Goal: Task Accomplishment & Management: Manage account settings

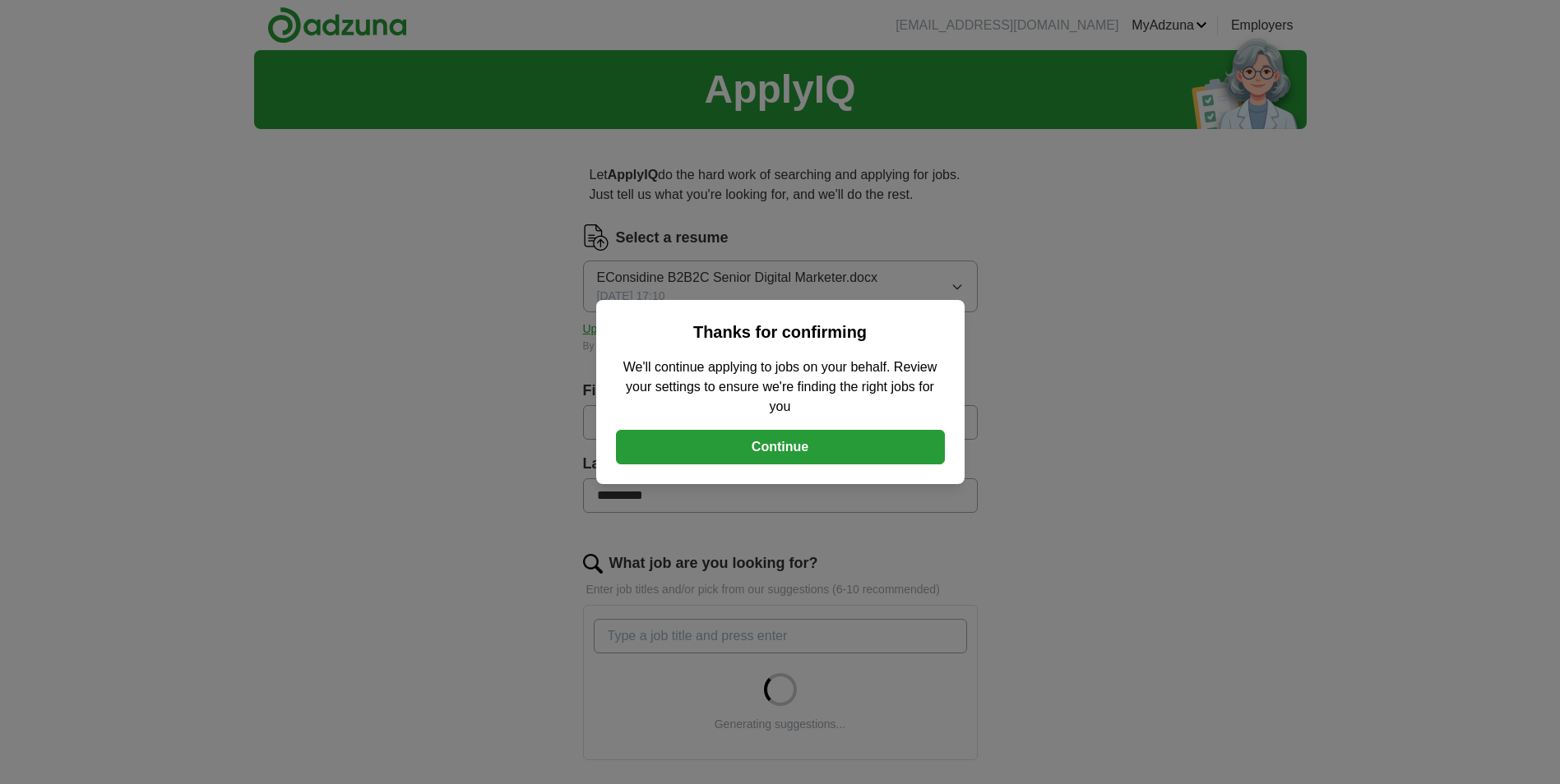
click at [783, 451] on button "Continue" at bounding box center [780, 446] width 329 height 35
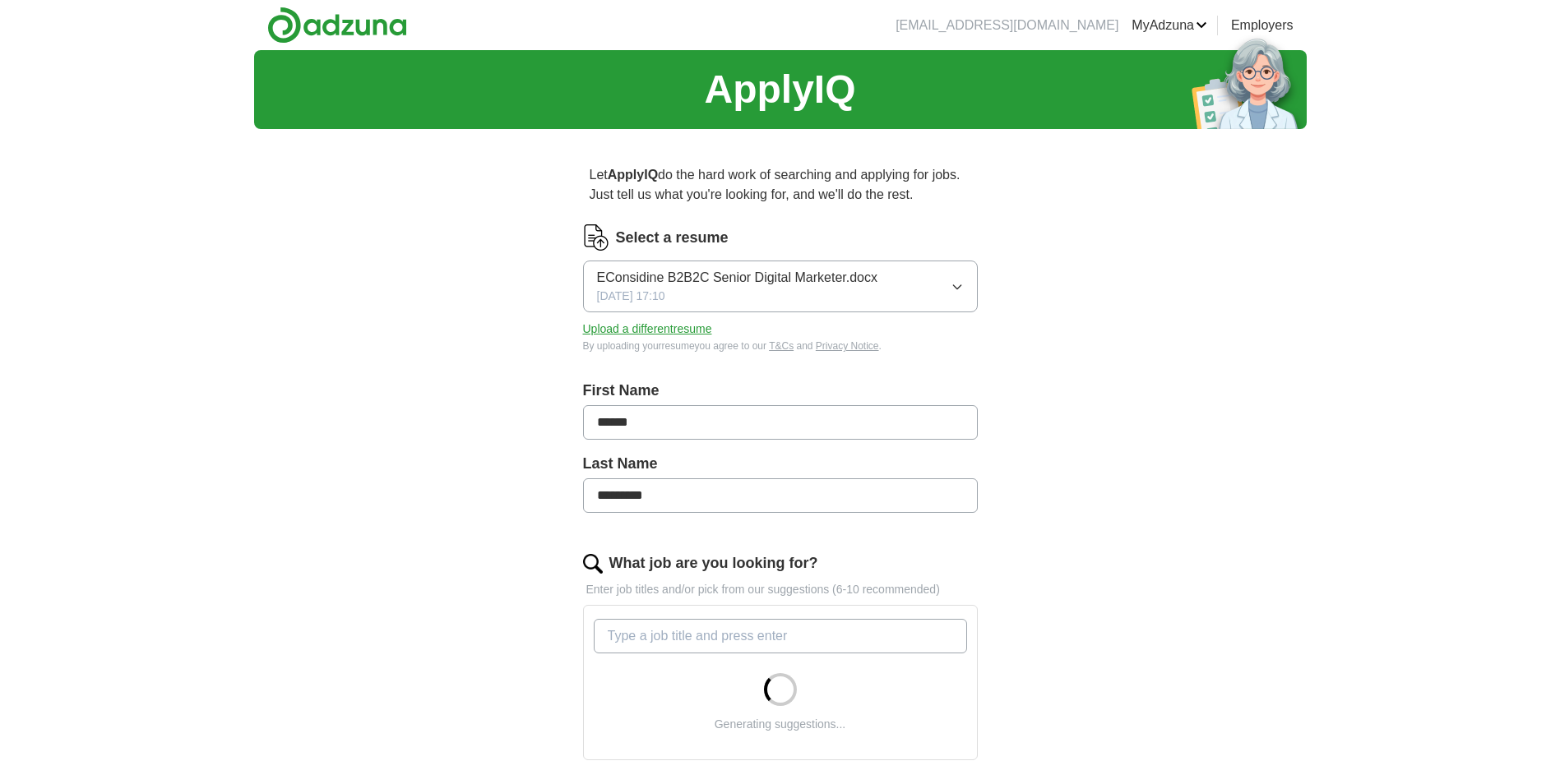
click at [685, 330] on button "Upload a different resume" at bounding box center [647, 329] width 129 height 17
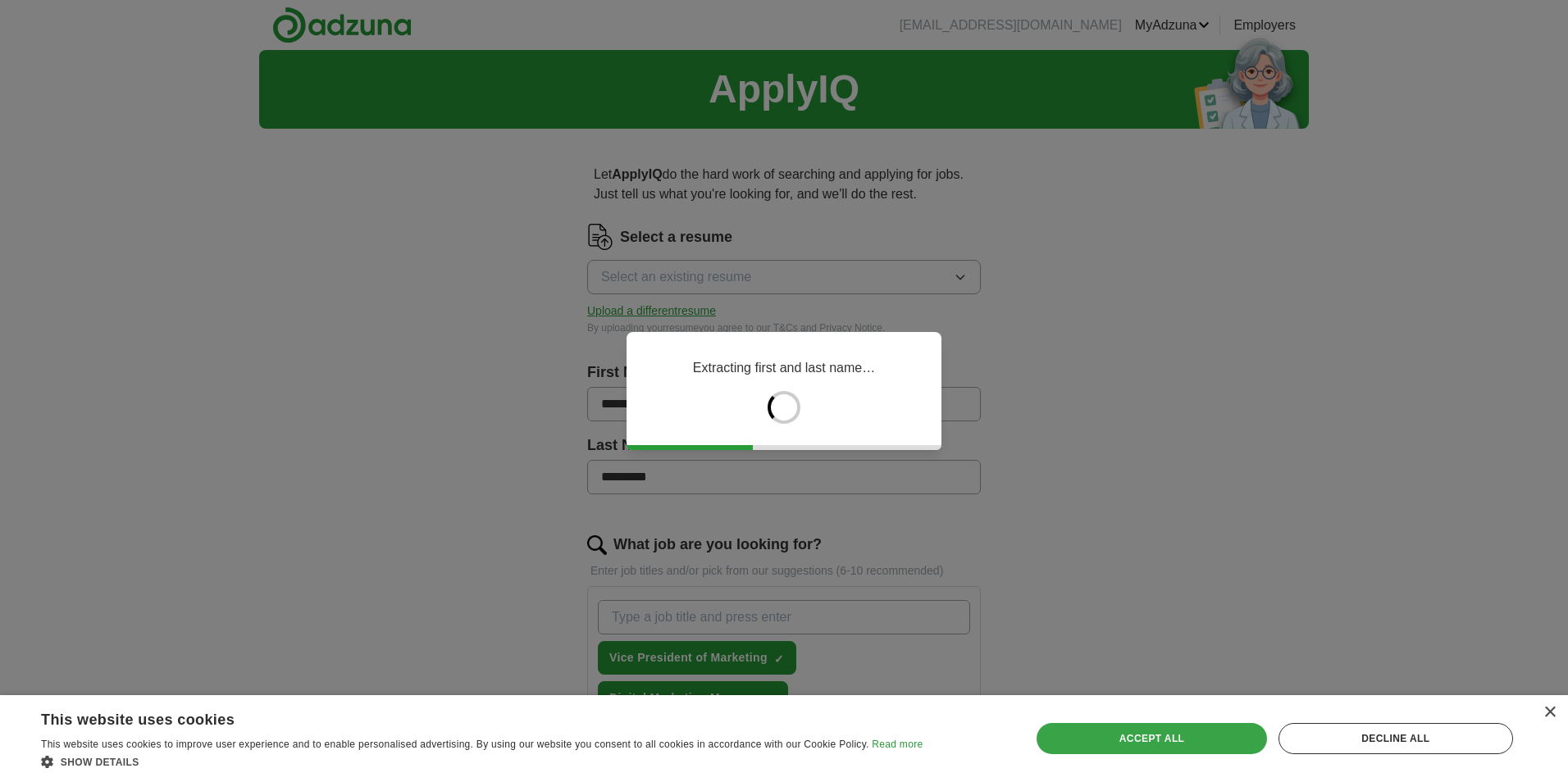
click at [1136, 737] on div "Accept all" at bounding box center [1151, 738] width 229 height 31
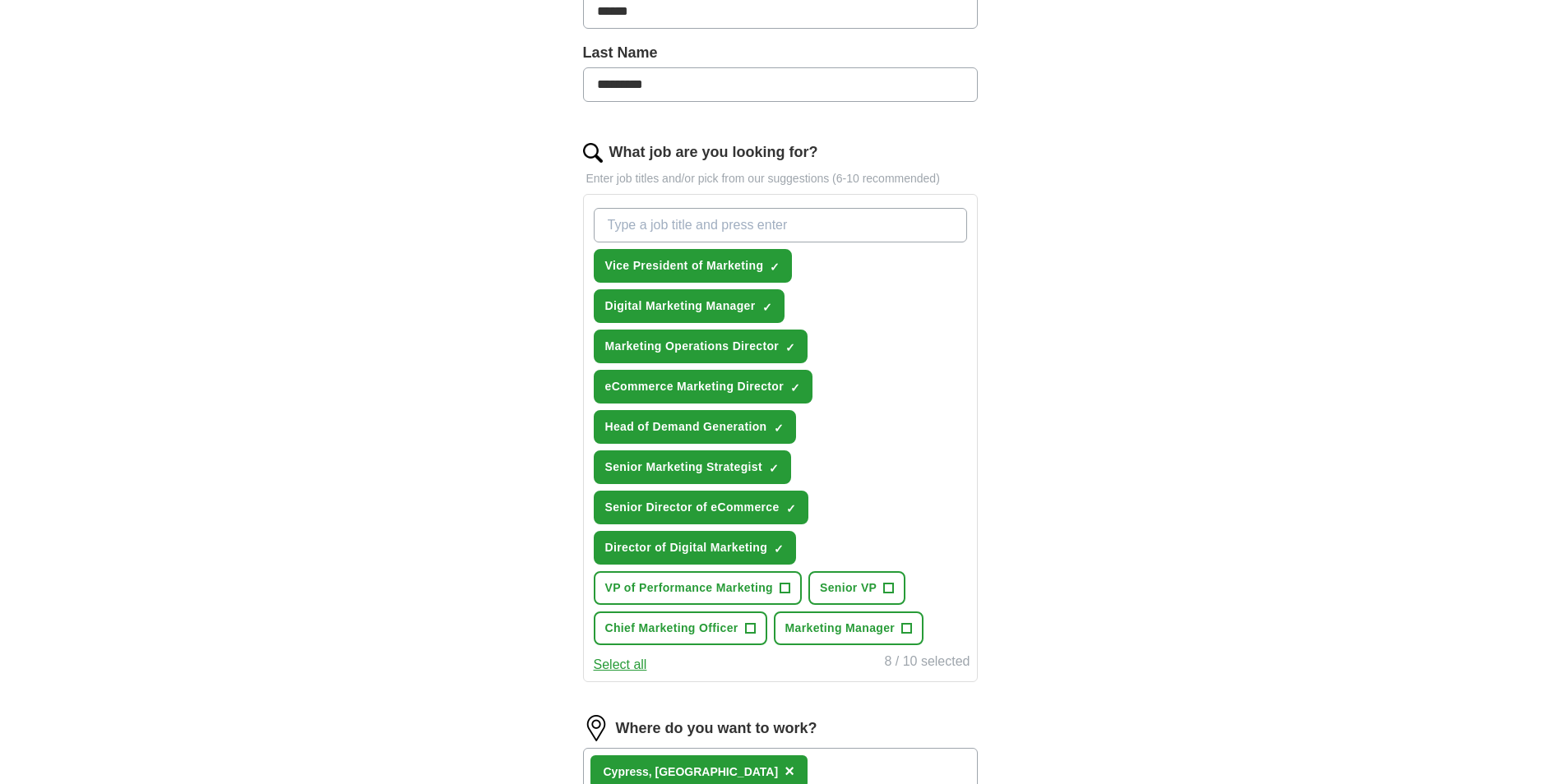
scroll to position [657, 0]
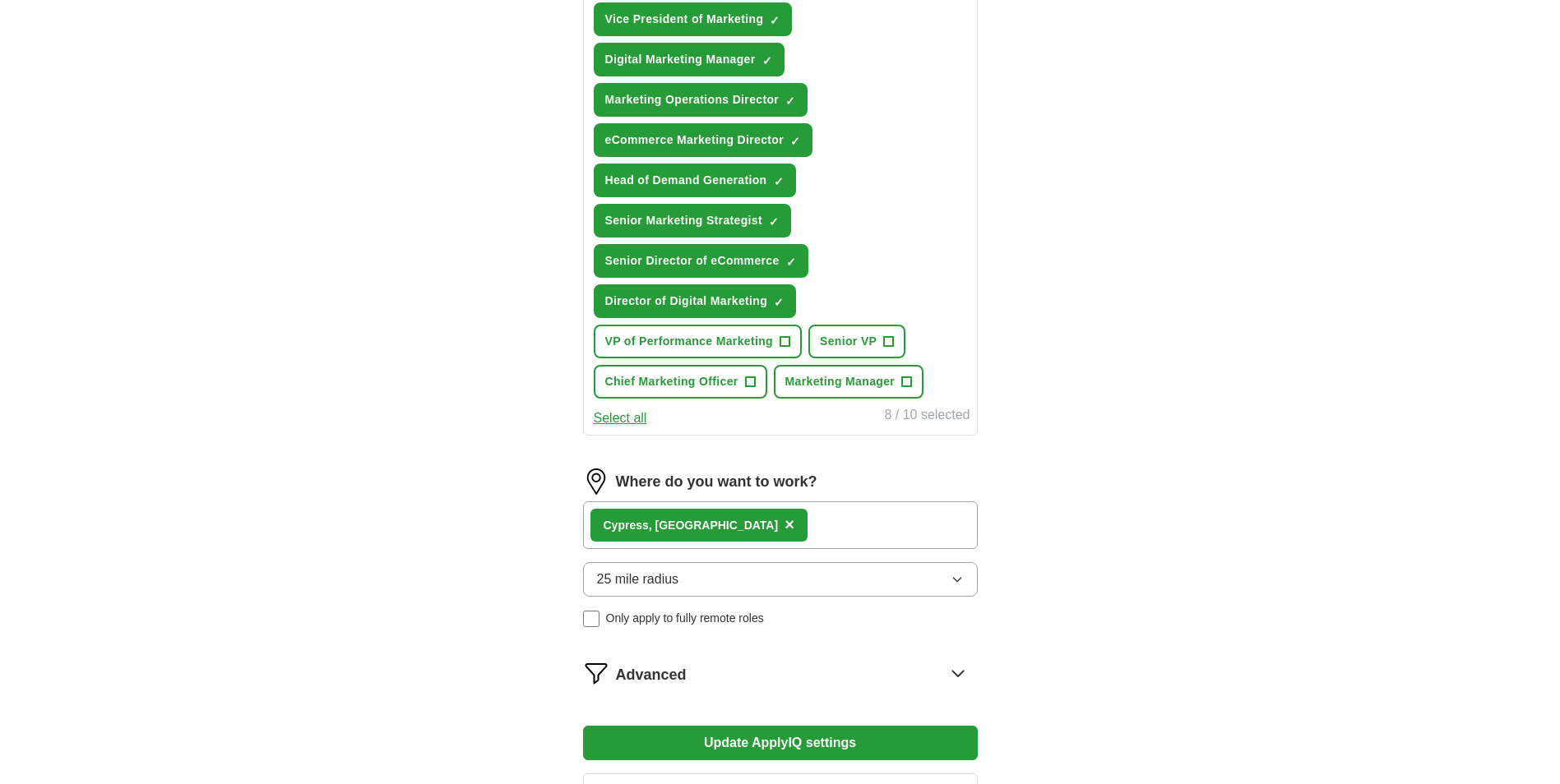
click at [882, 535] on div "Cypress, TX ×" at bounding box center [780, 526] width 395 height 48
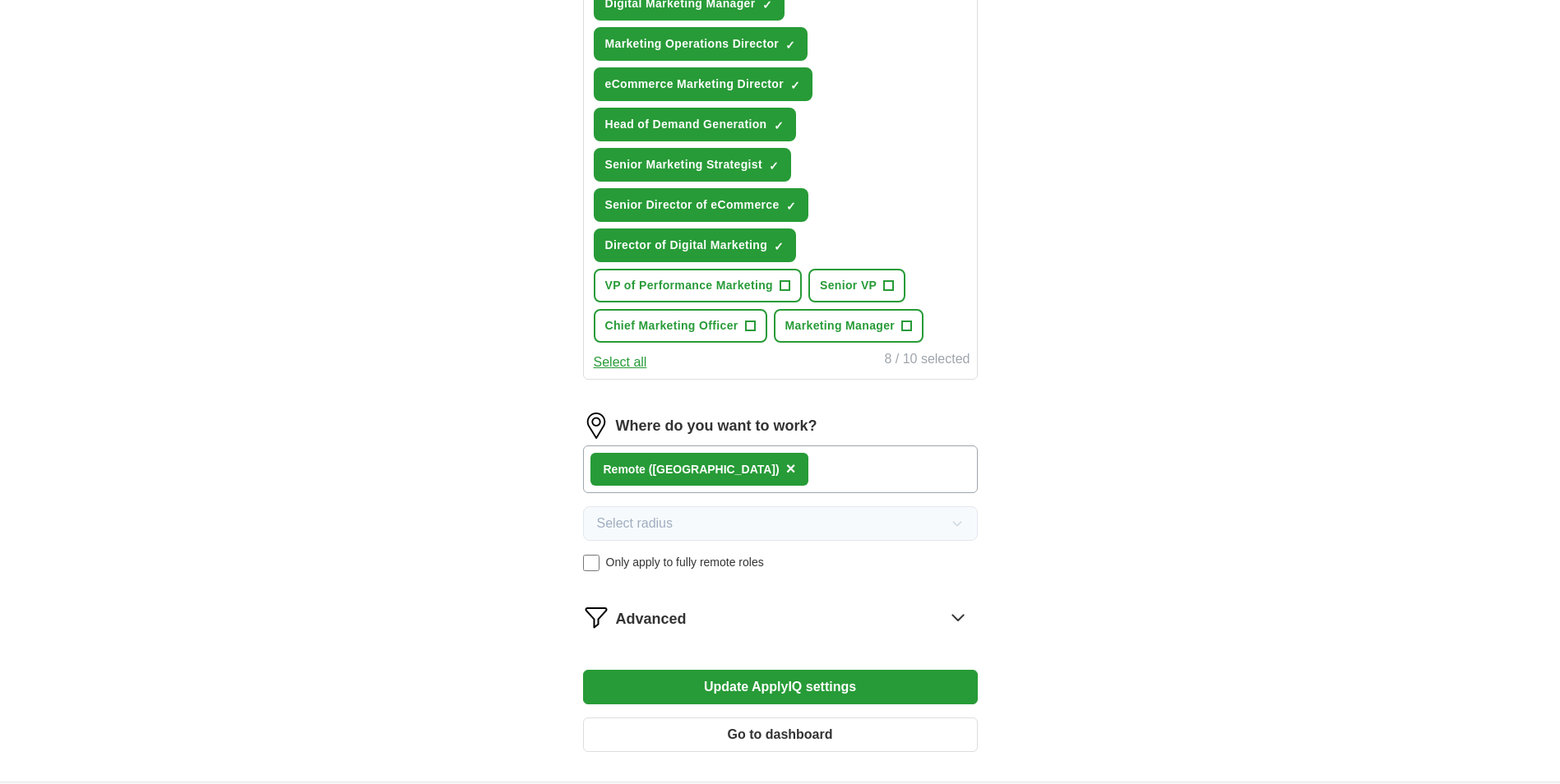
scroll to position [739, 0]
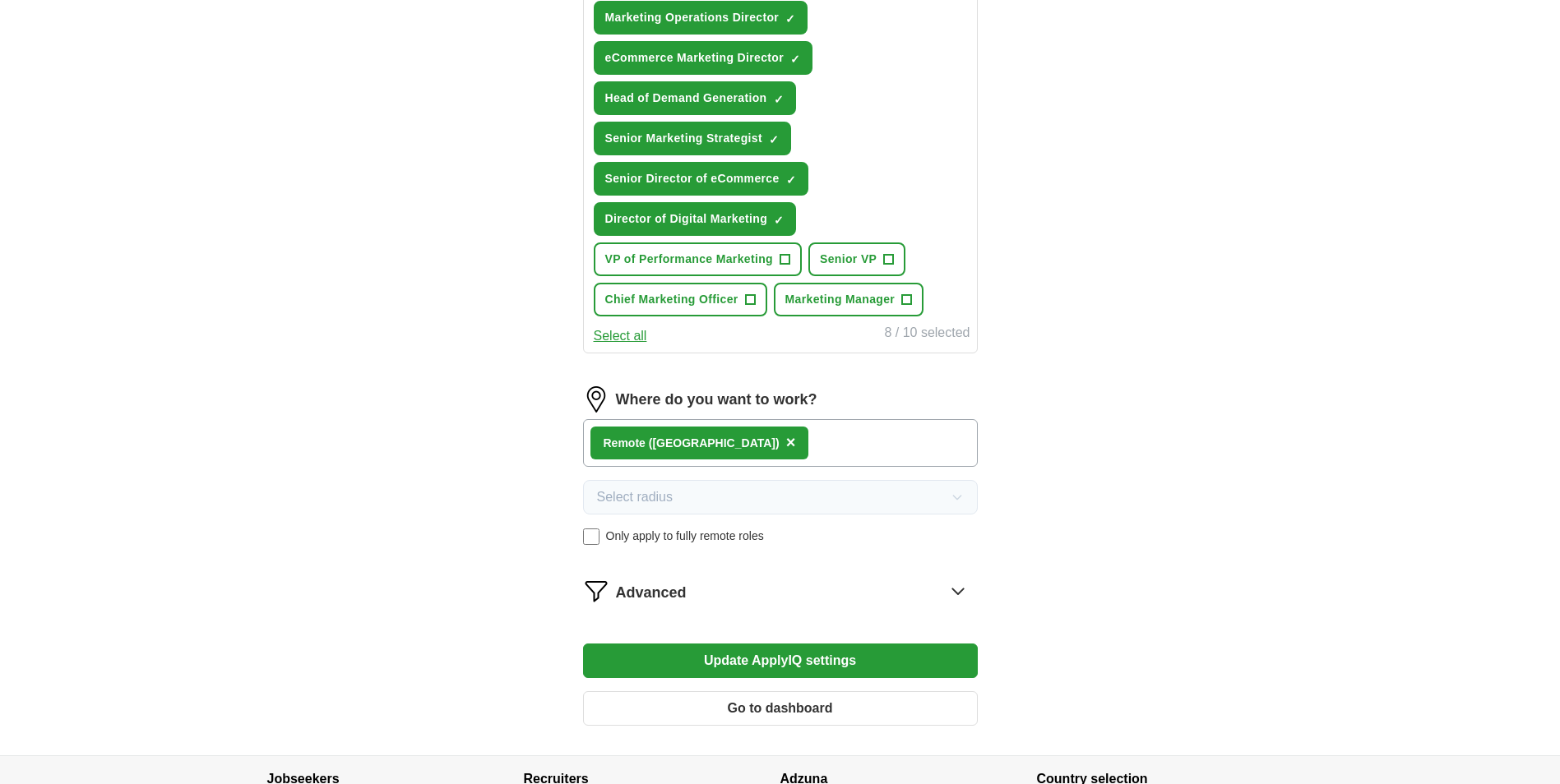
click at [782, 666] on button "Update ApplyIQ settings" at bounding box center [780, 660] width 395 height 35
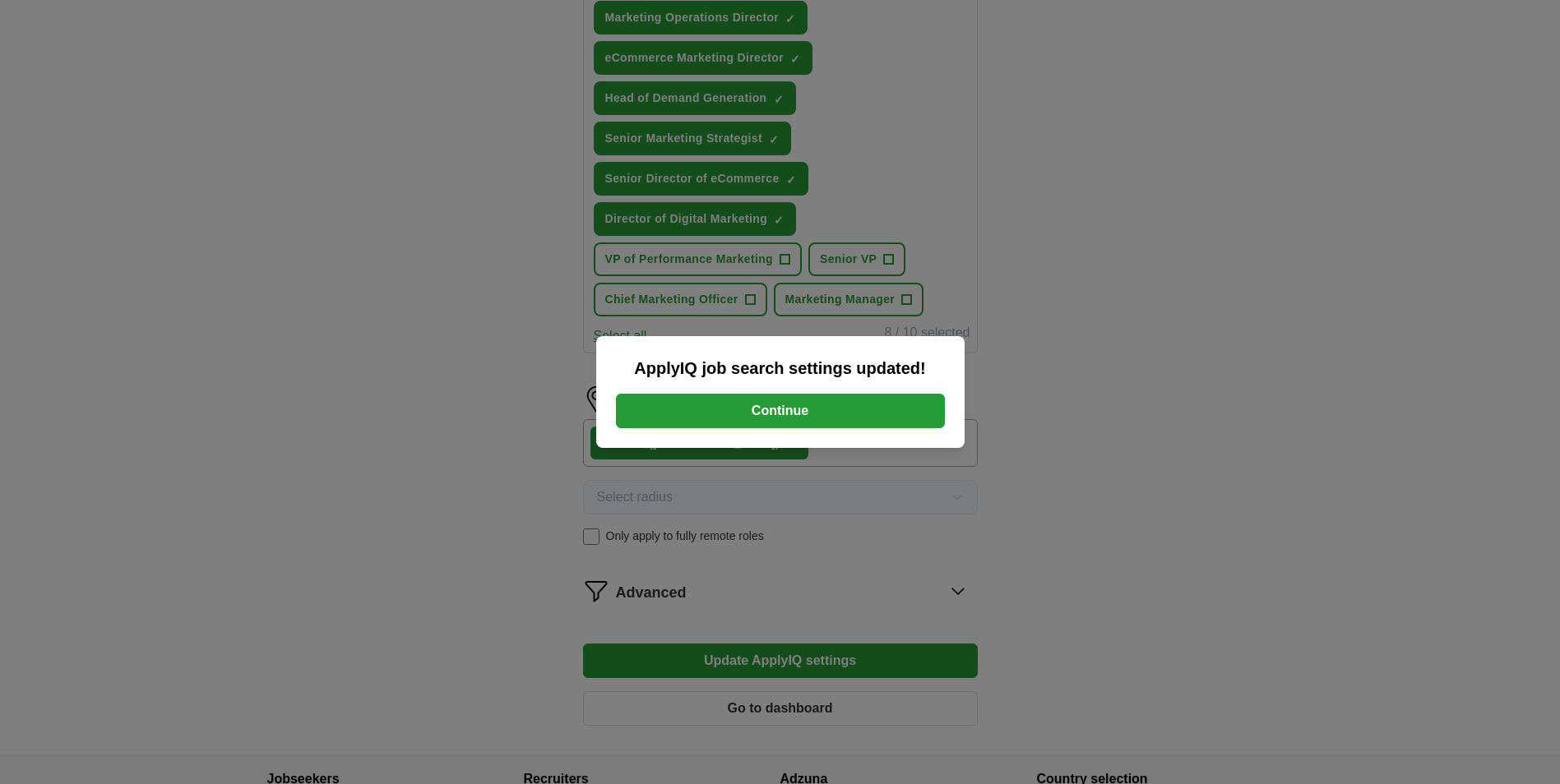
click at [798, 411] on button "Continue" at bounding box center [780, 411] width 329 height 35
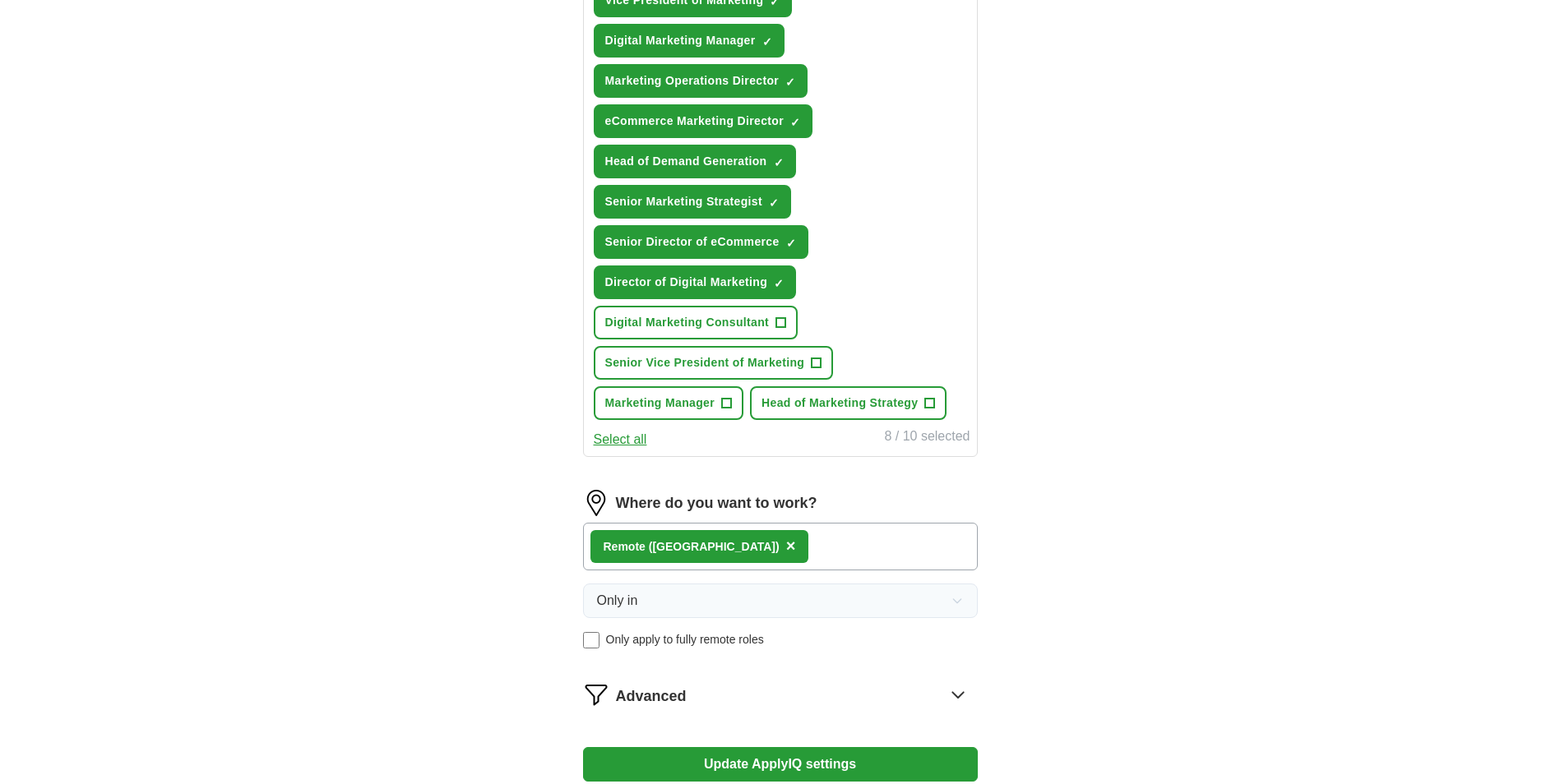
scroll to position [917, 0]
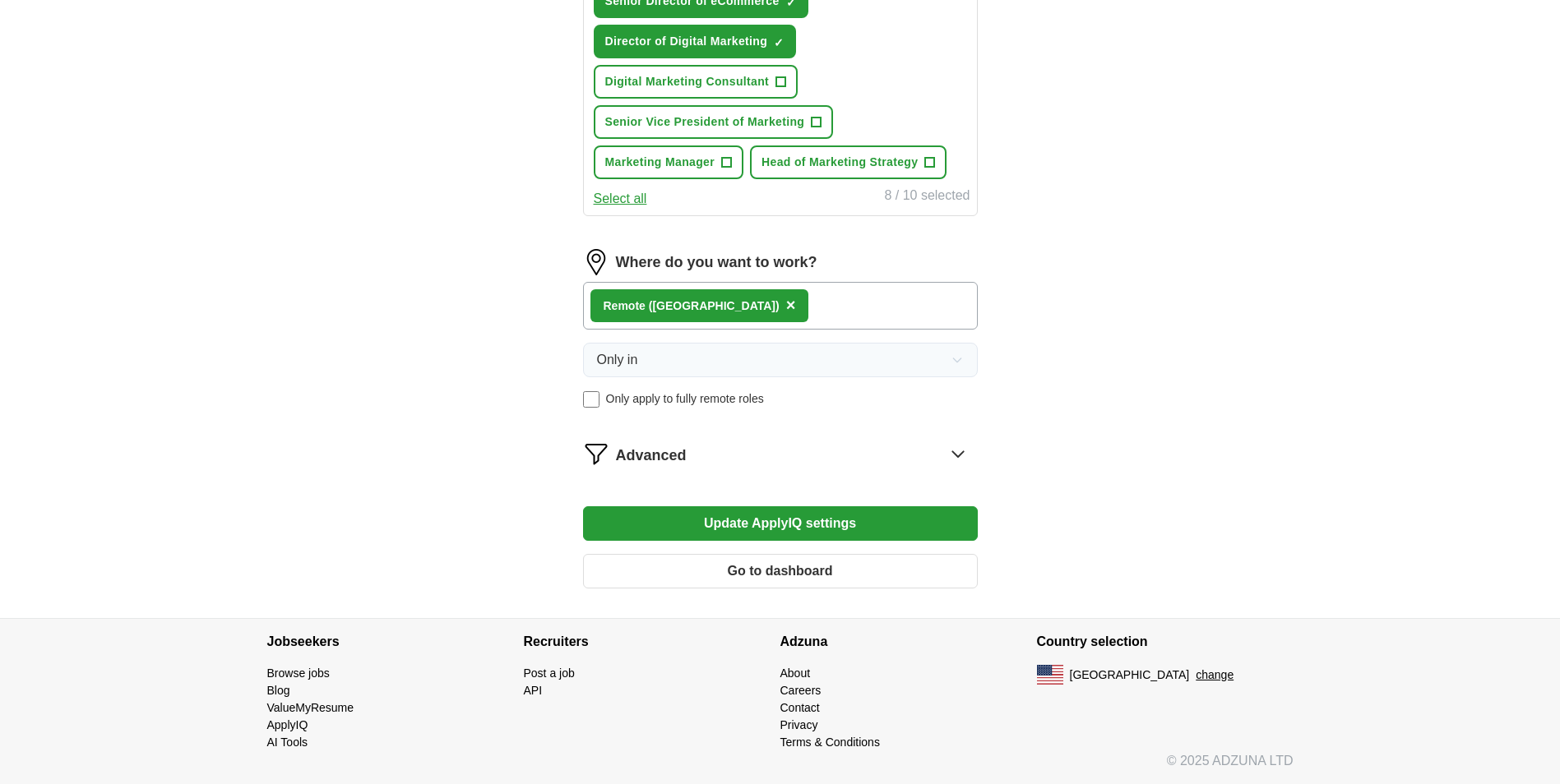
click at [670, 453] on span "Advanced" at bounding box center [651, 455] width 70 height 22
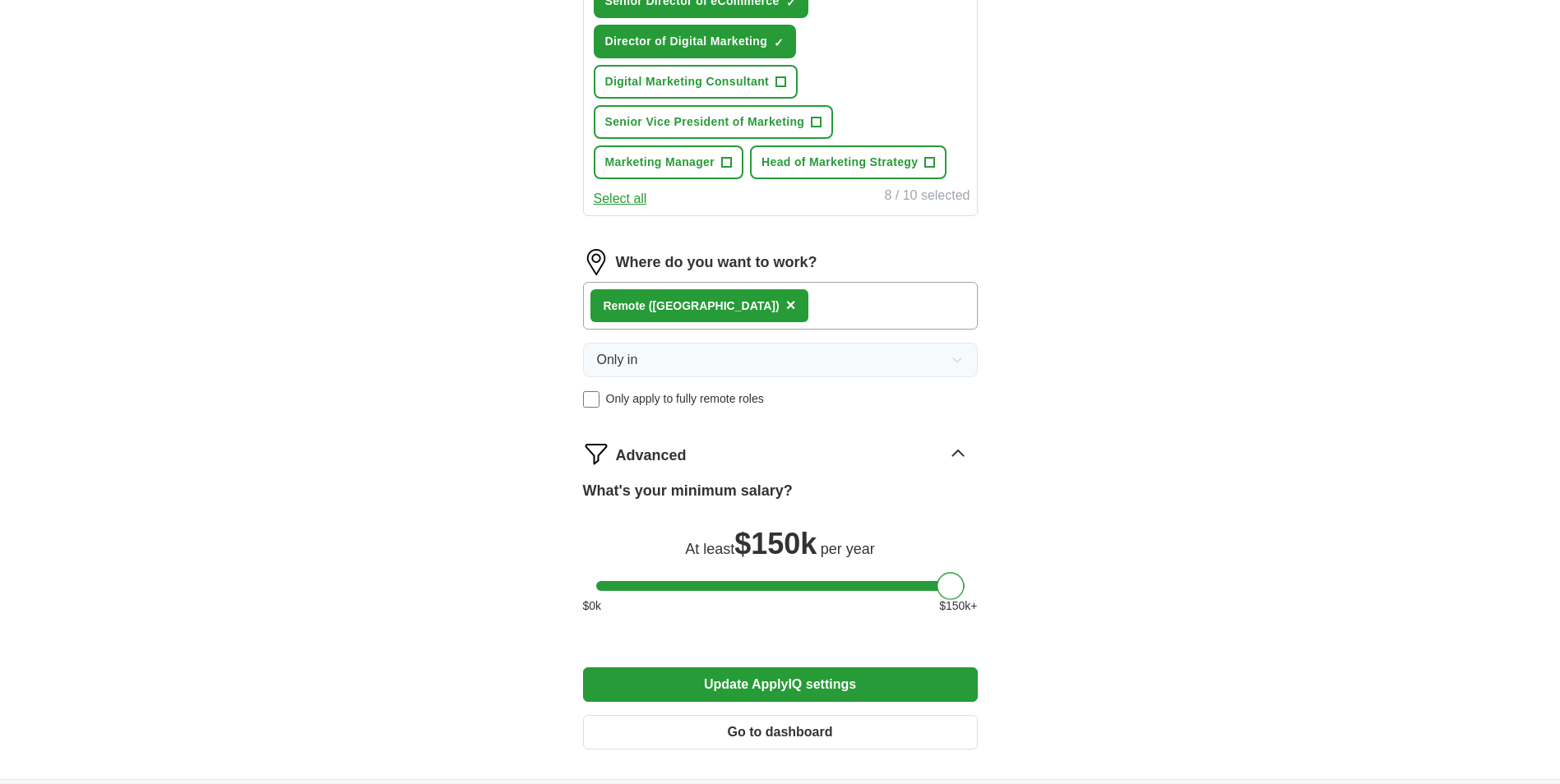
drag, startPoint x: 947, startPoint y: 588, endPoint x: 1013, endPoint y: 594, distance: 66.3
click at [1023, 593] on div "Let ApplyIQ do the hard work of searching and applying for jobs. Just tell us w…" at bounding box center [780, 2] width 526 height 1554
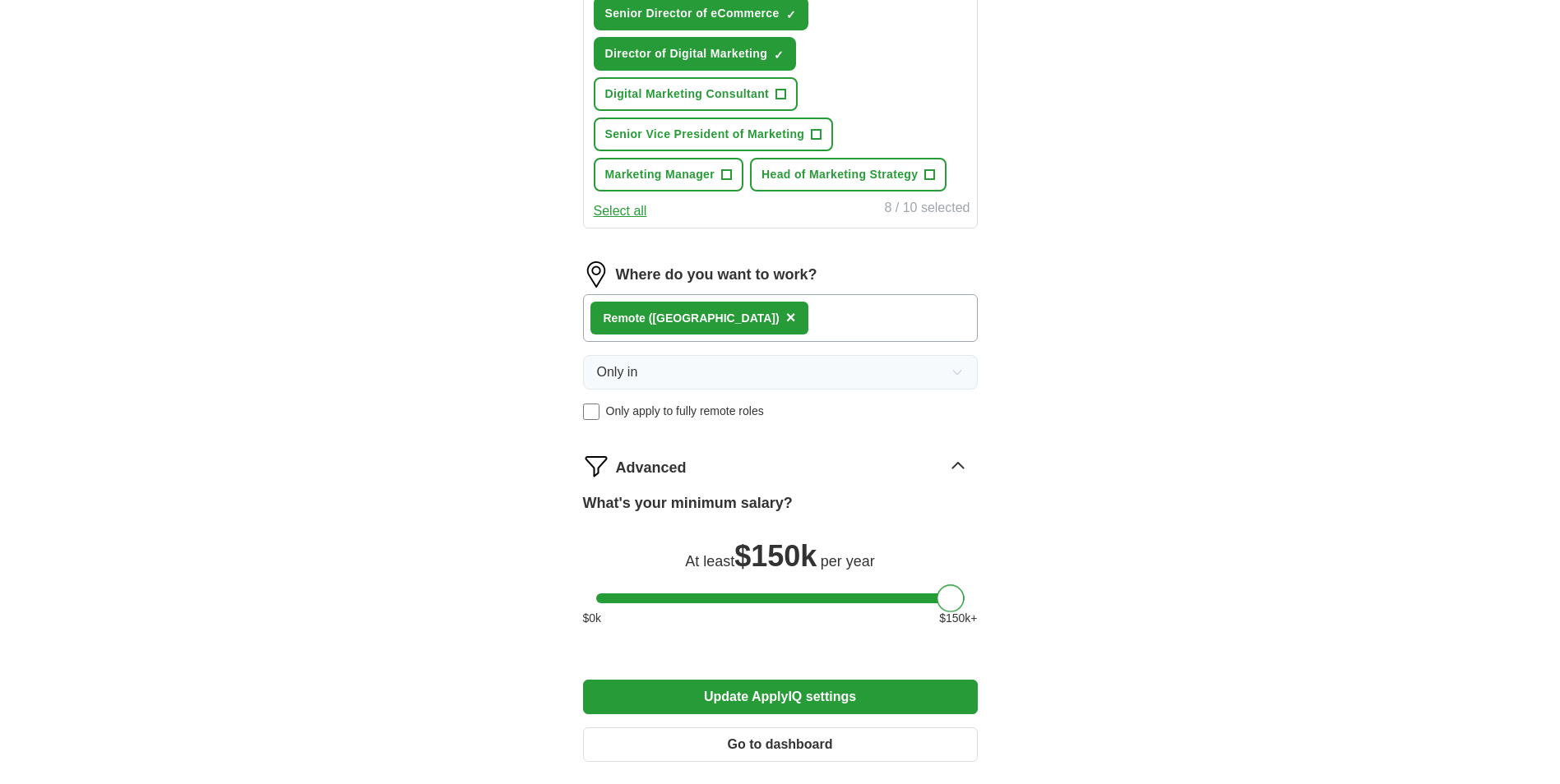
scroll to position [1078, 0]
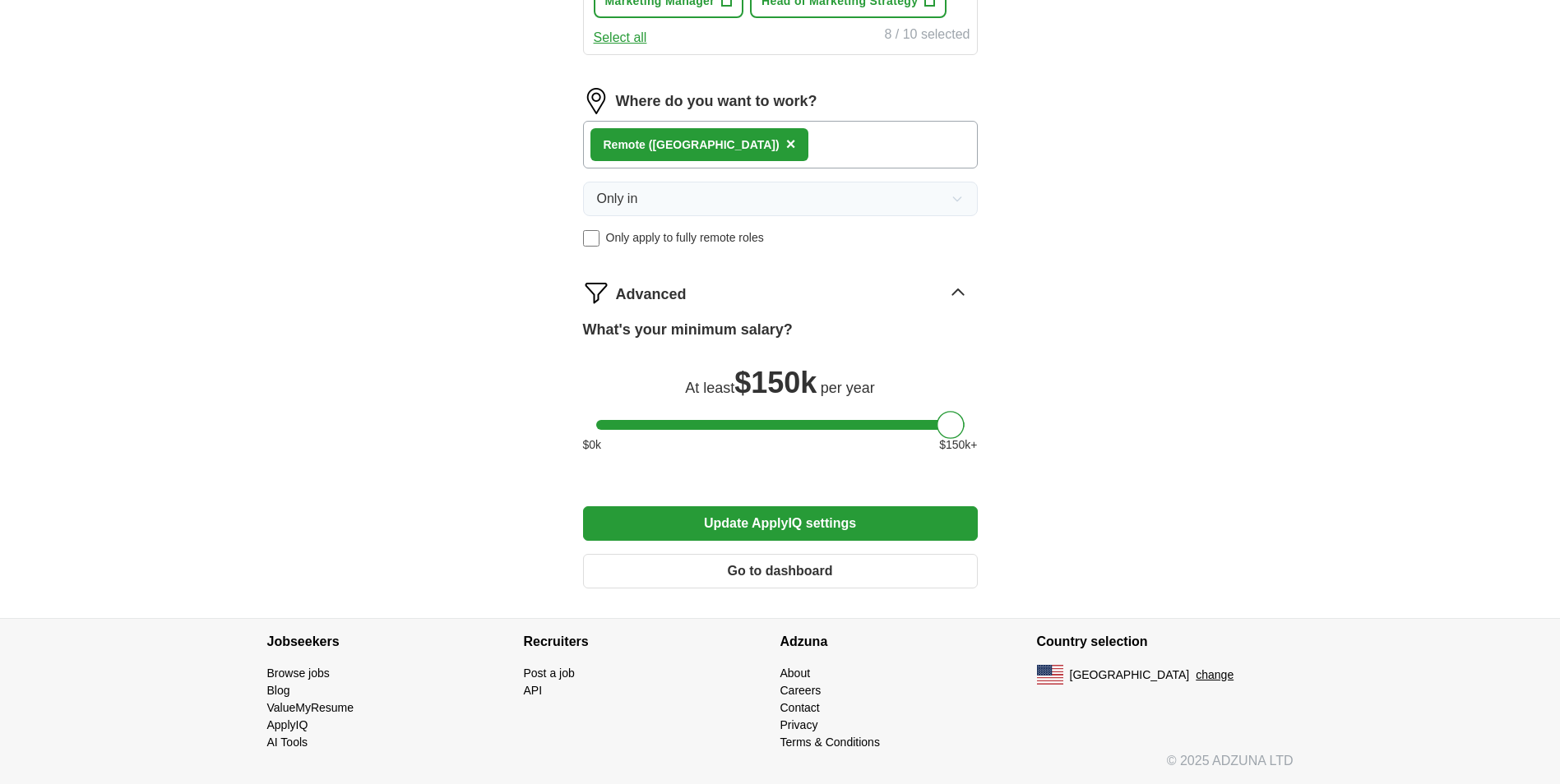
click at [802, 579] on button "Go to dashboard" at bounding box center [780, 571] width 395 height 35
